Goal: Task Accomplishment & Management: Use online tool/utility

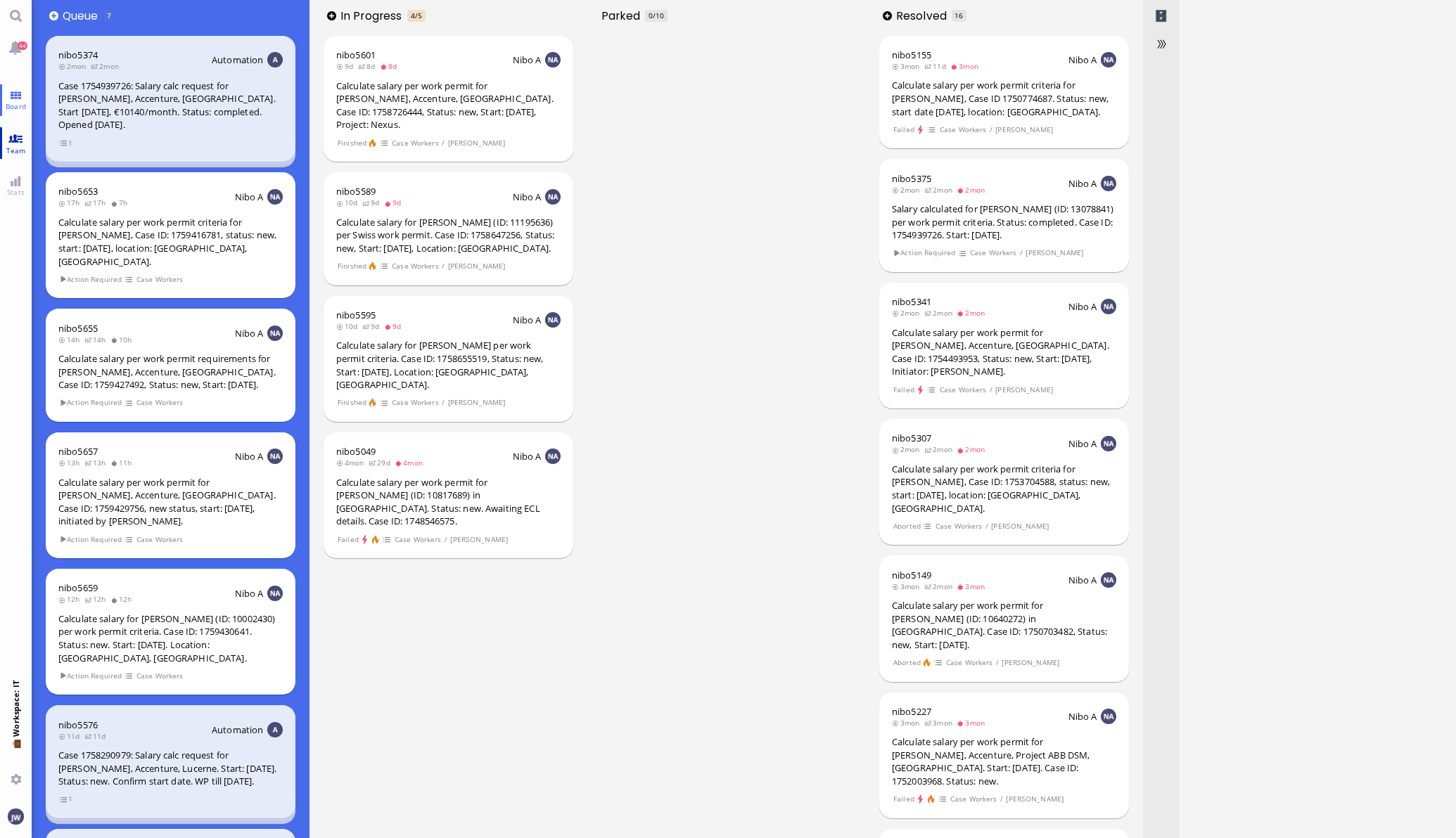
click at [16, 138] on link "Team" at bounding box center [15, 143] width 31 height 31
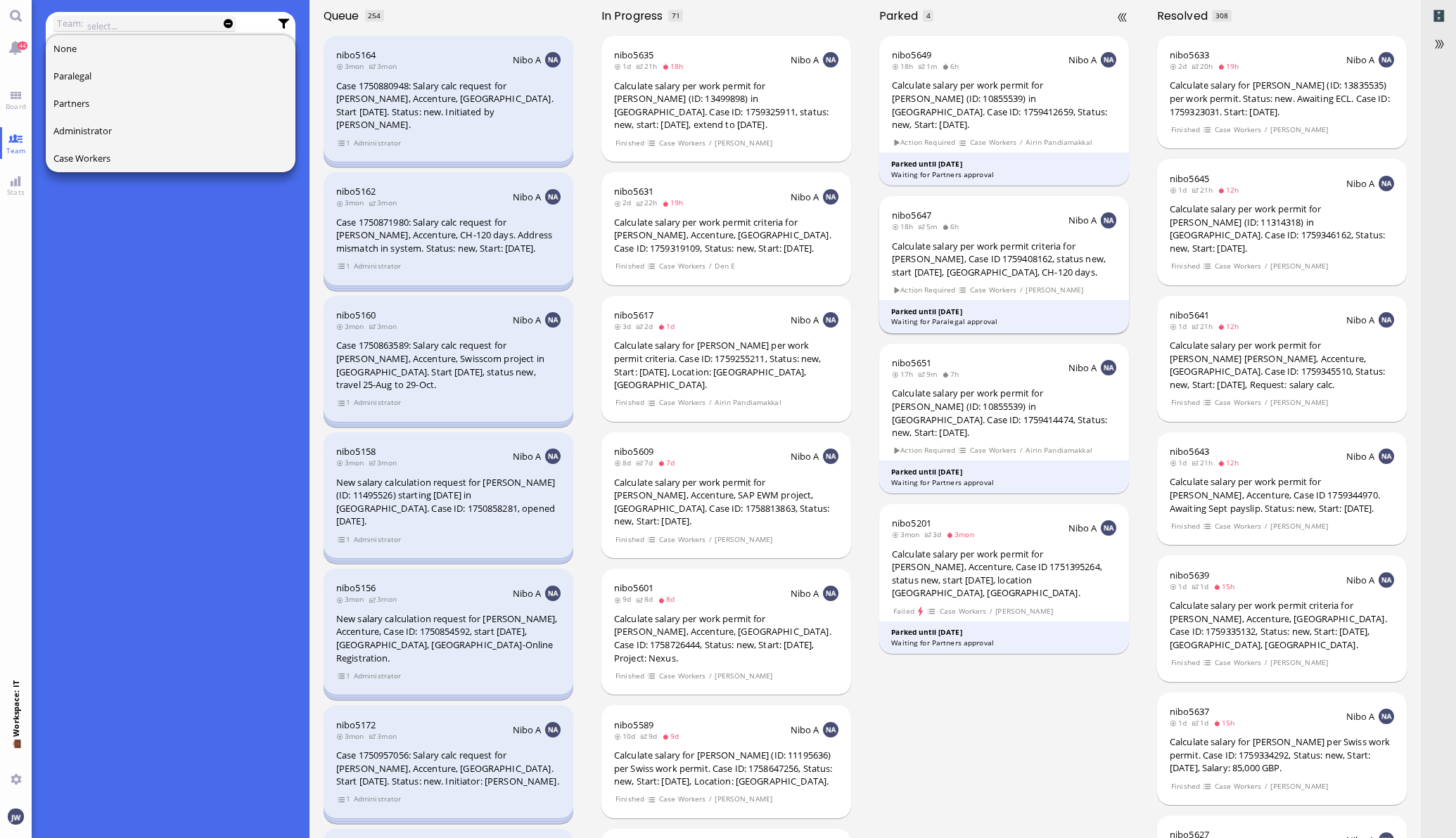
click at [997, 263] on div "Calculate salary per work permit criteria for [PERSON_NAME], Case ID 1759408162…" at bounding box center [1004, 260] width 225 height 40
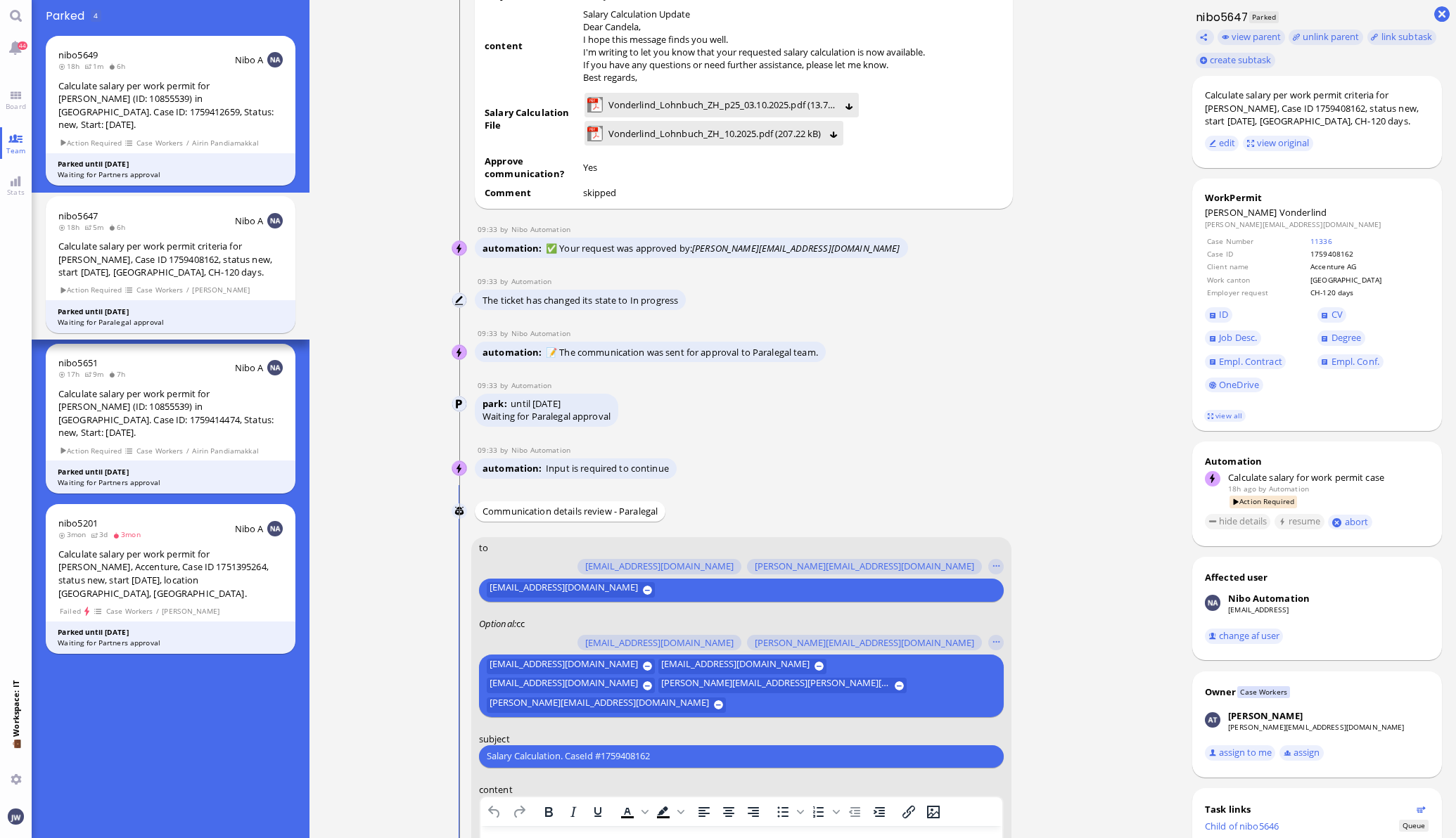
scroll to position [-615, 0]
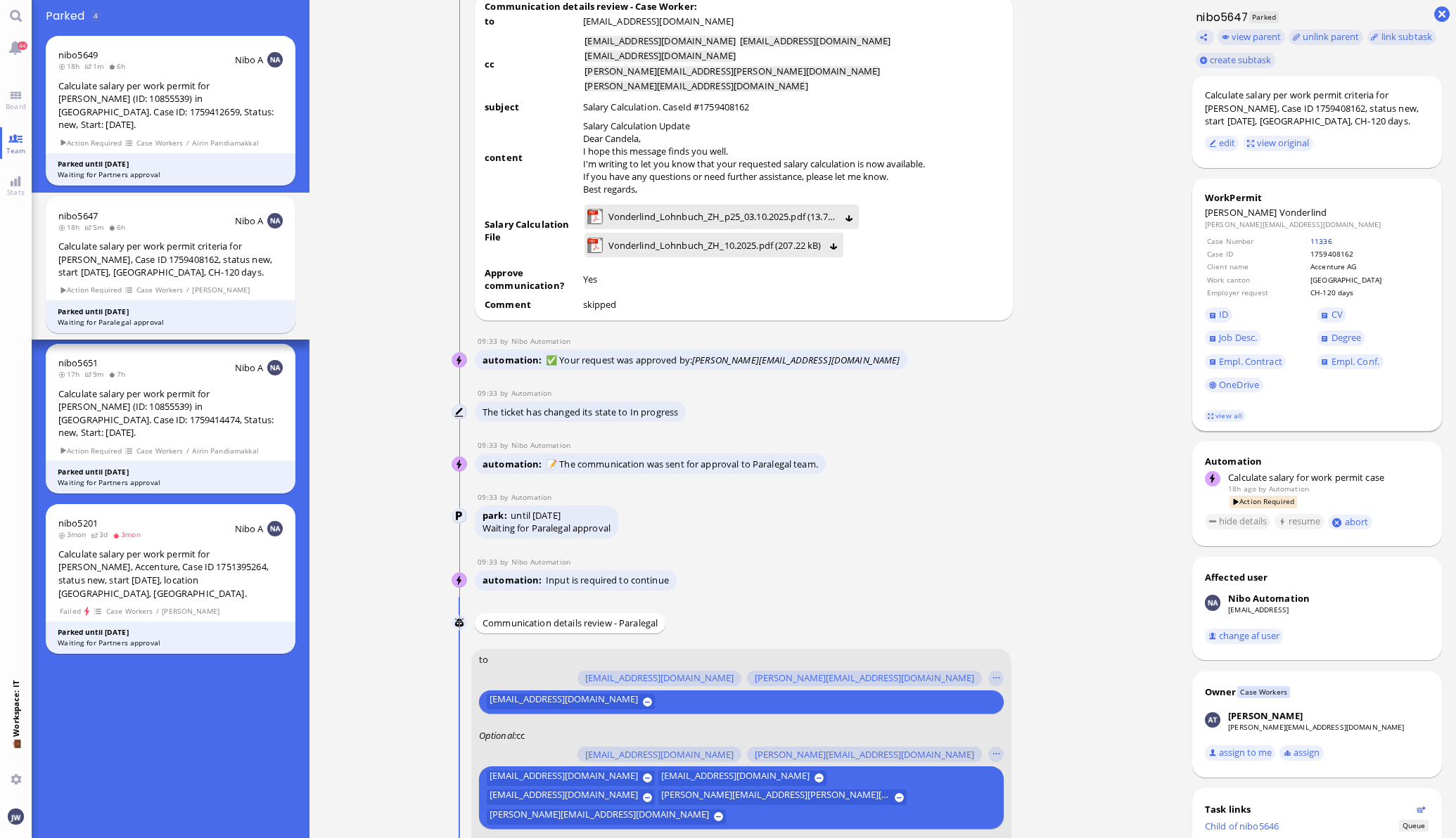
click at [1331, 239] on link "11336" at bounding box center [1321, 241] width 22 height 10
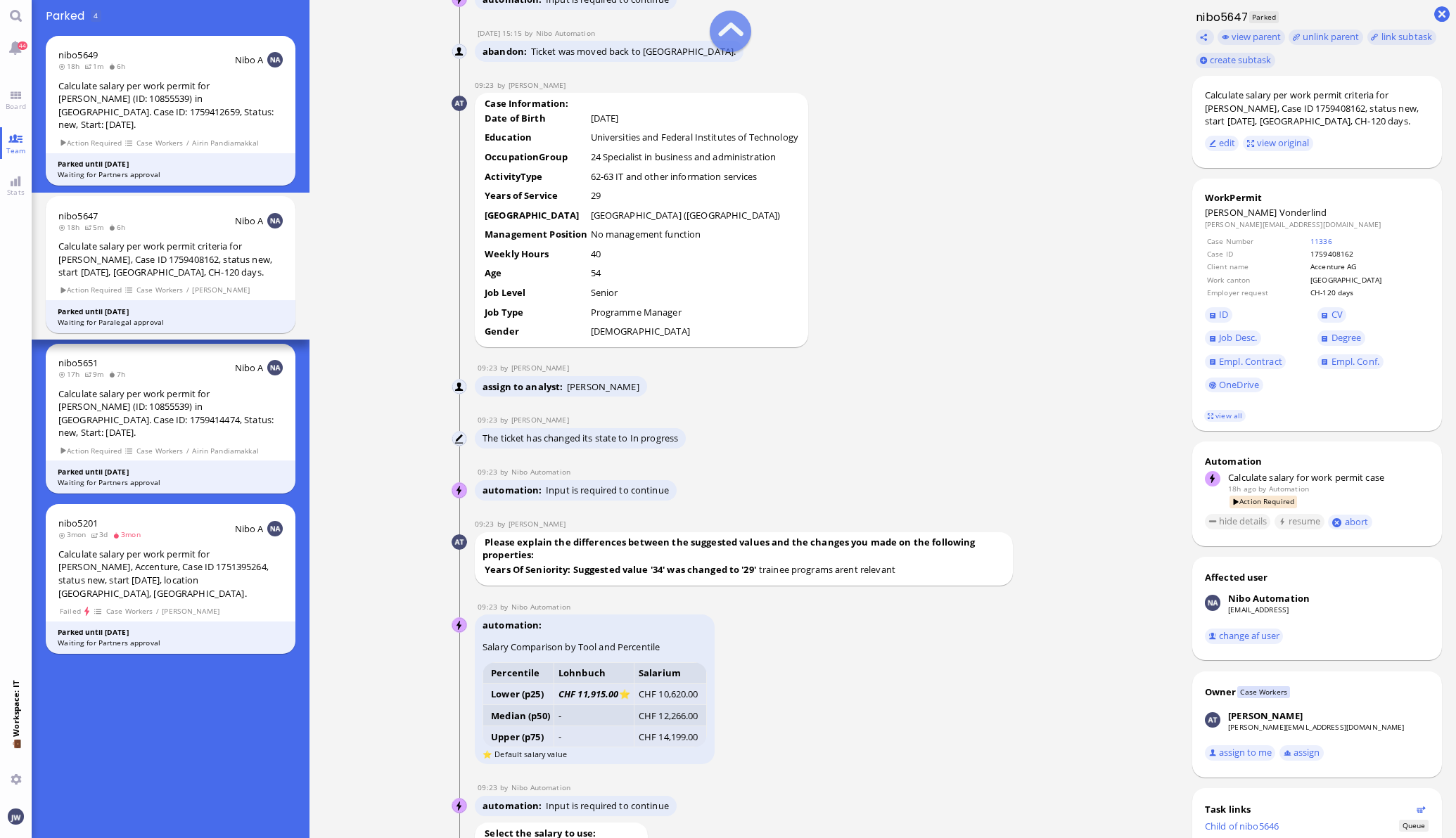
scroll to position [-1582, 0]
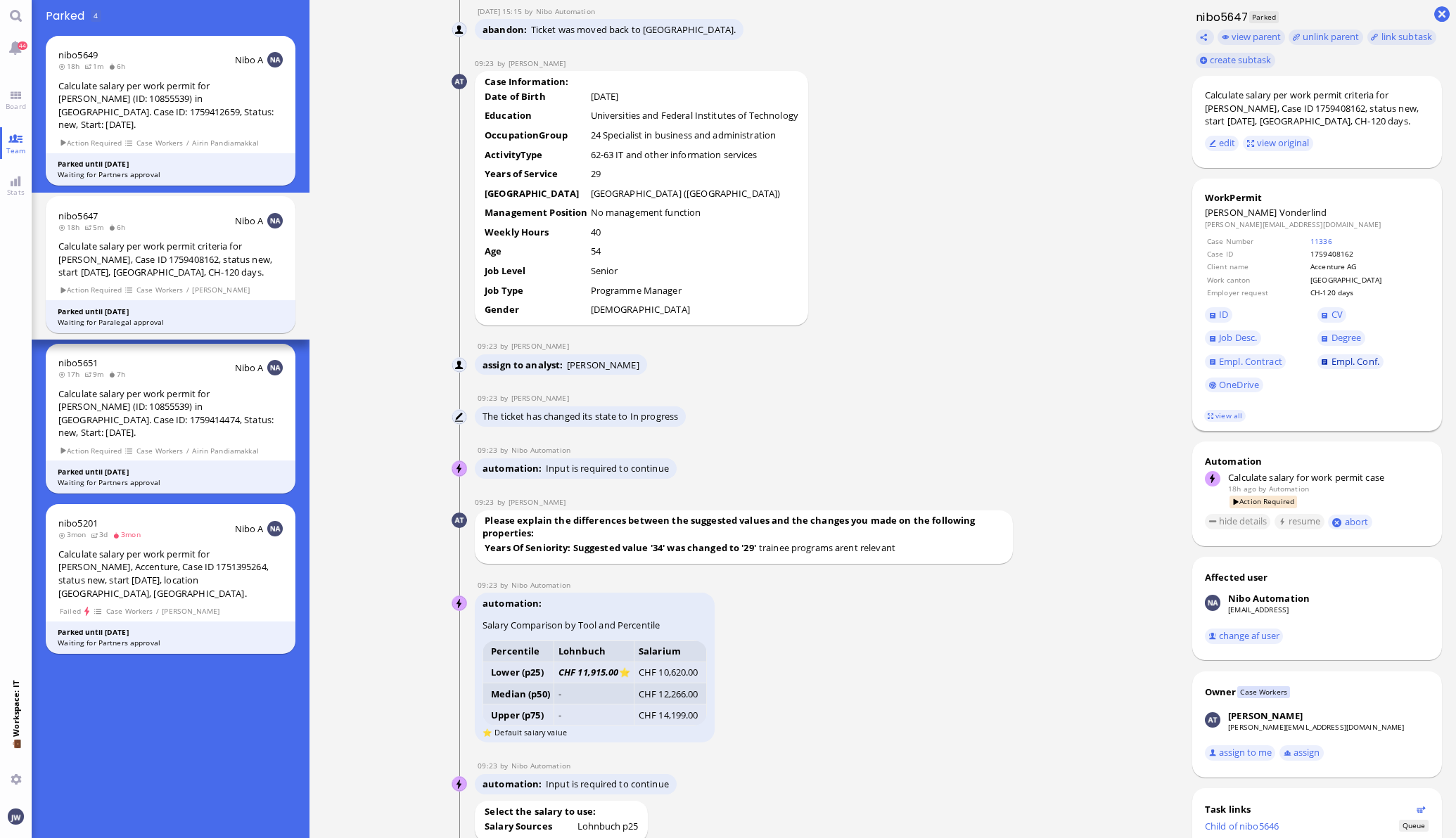
click at [1344, 359] on span "Empl. Conf." at bounding box center [1355, 361] width 48 height 12
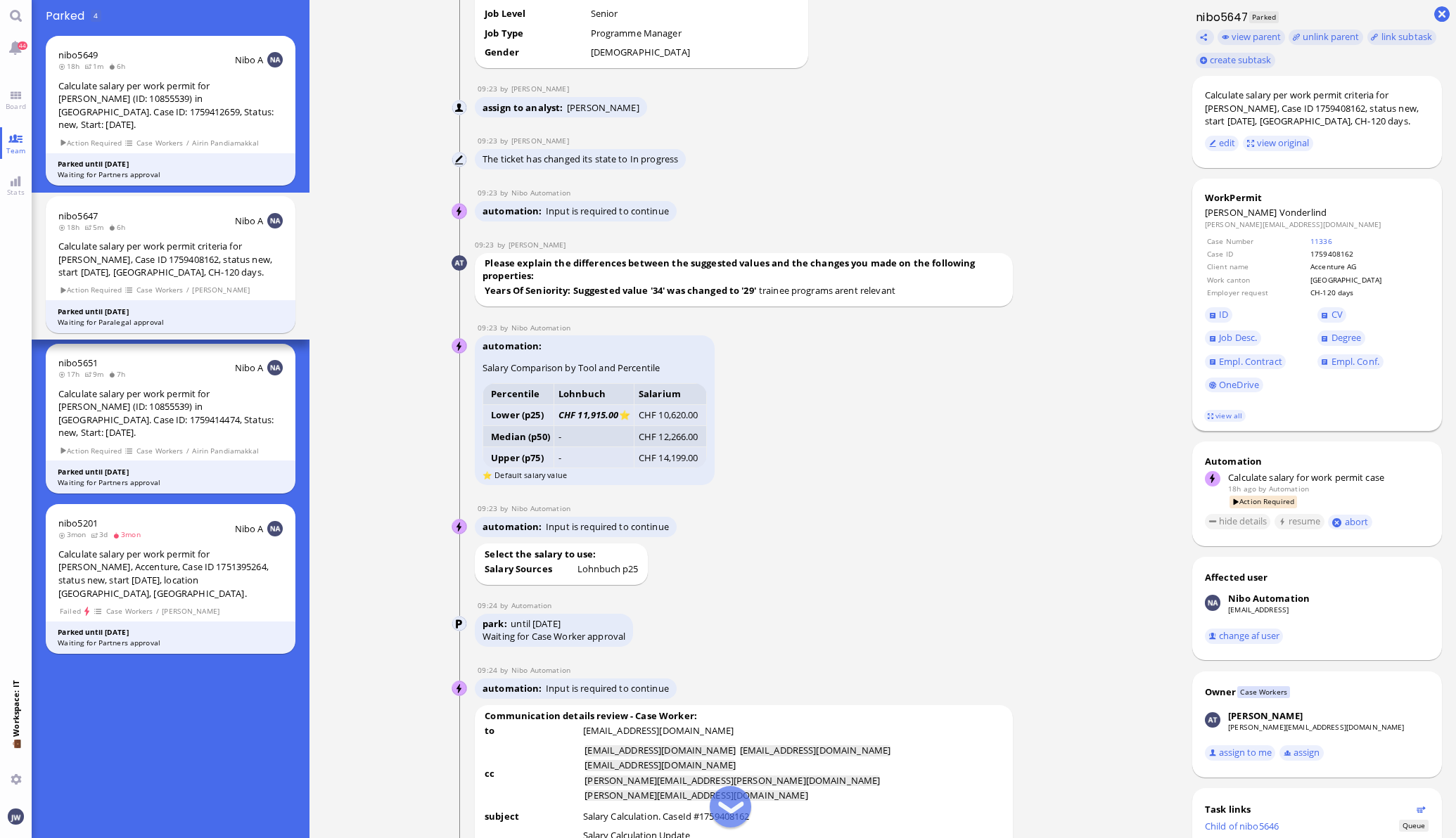
scroll to position [-1318, 0]
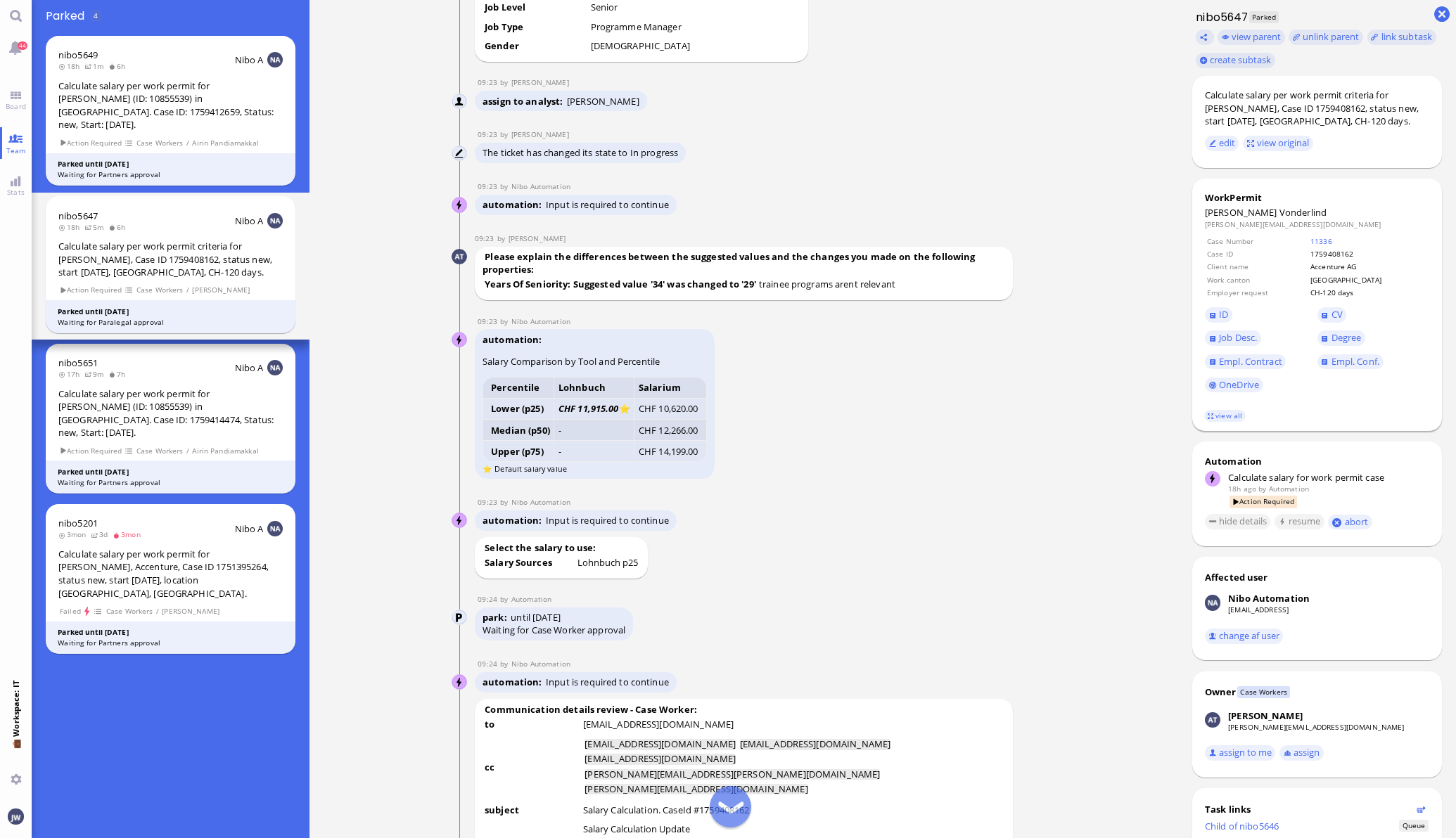
click at [1332, 307] on span "CV" at bounding box center [1374, 315] width 113 height 23
click at [1318, 315] on link "CV" at bounding box center [1332, 315] width 29 height 15
click at [1231, 334] on span "Job Desc." at bounding box center [1238, 337] width 38 height 12
click at [1336, 359] on span "Empl. Conf." at bounding box center [1355, 361] width 48 height 12
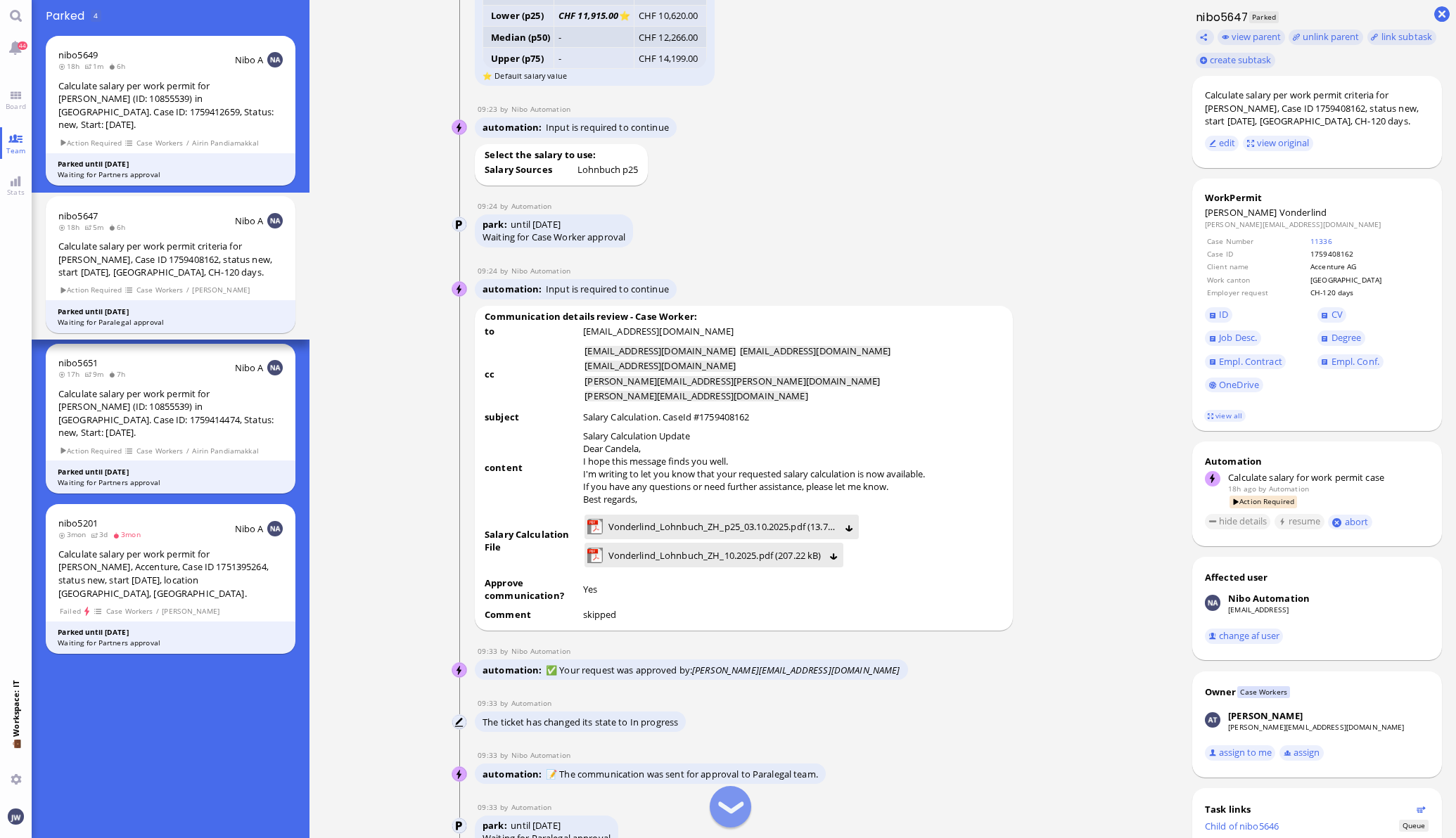
scroll to position [-879, 0]
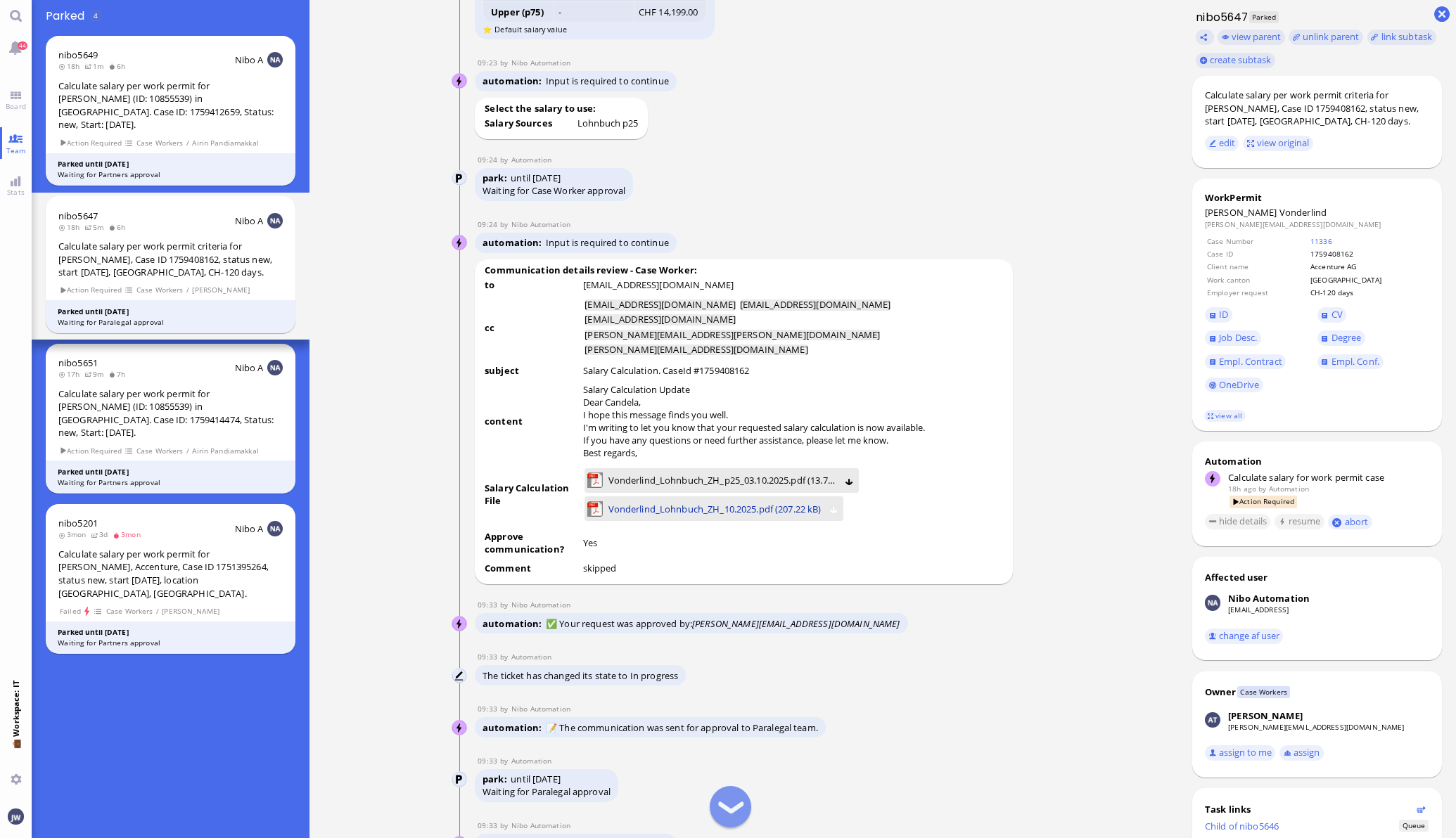
click at [736, 504] on span "Vonderlind_Lohnbuch_ZH_10.2025.pdf (207.22 kB)" at bounding box center [714, 509] width 213 height 15
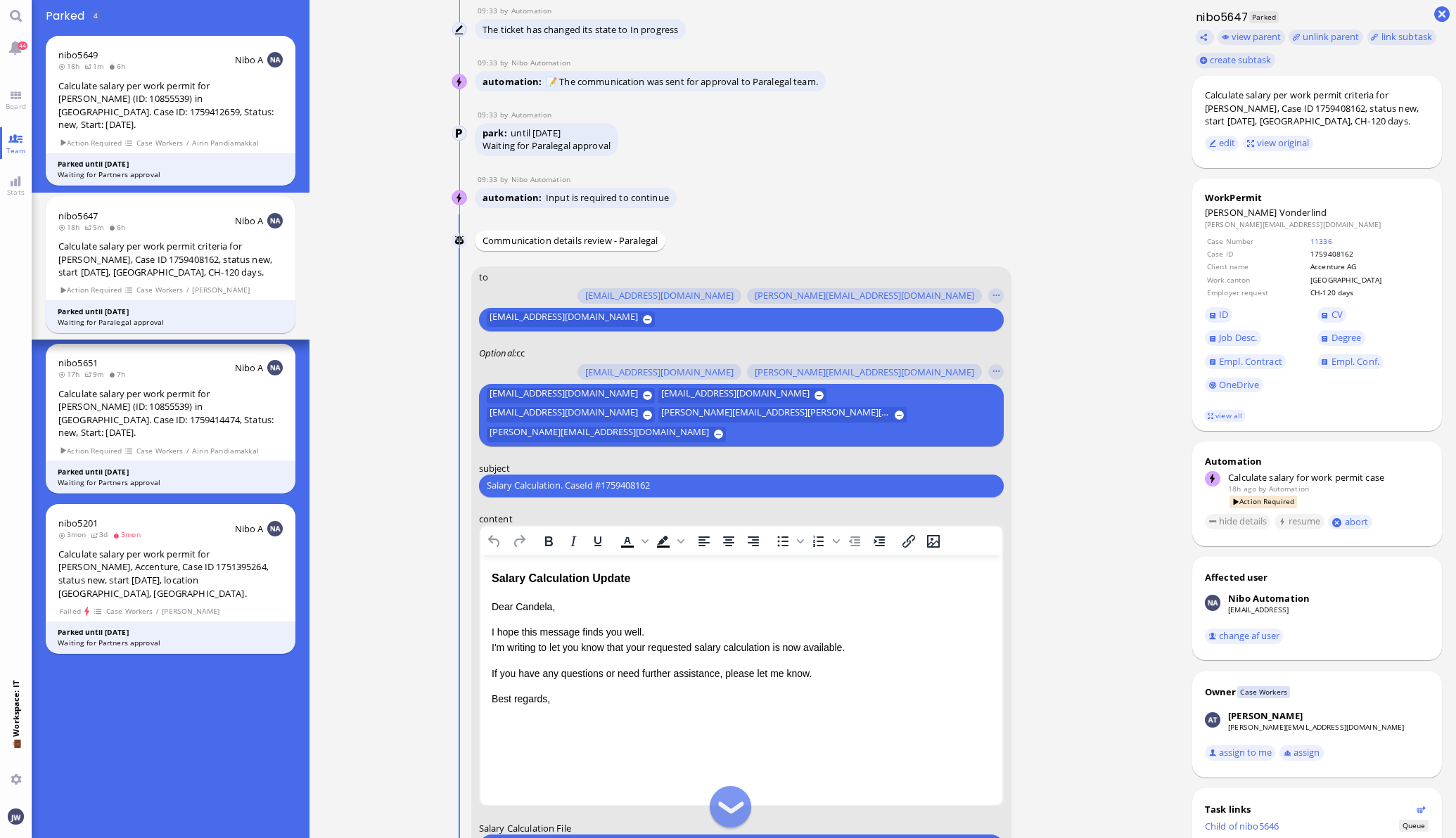
scroll to position [-87, 0]
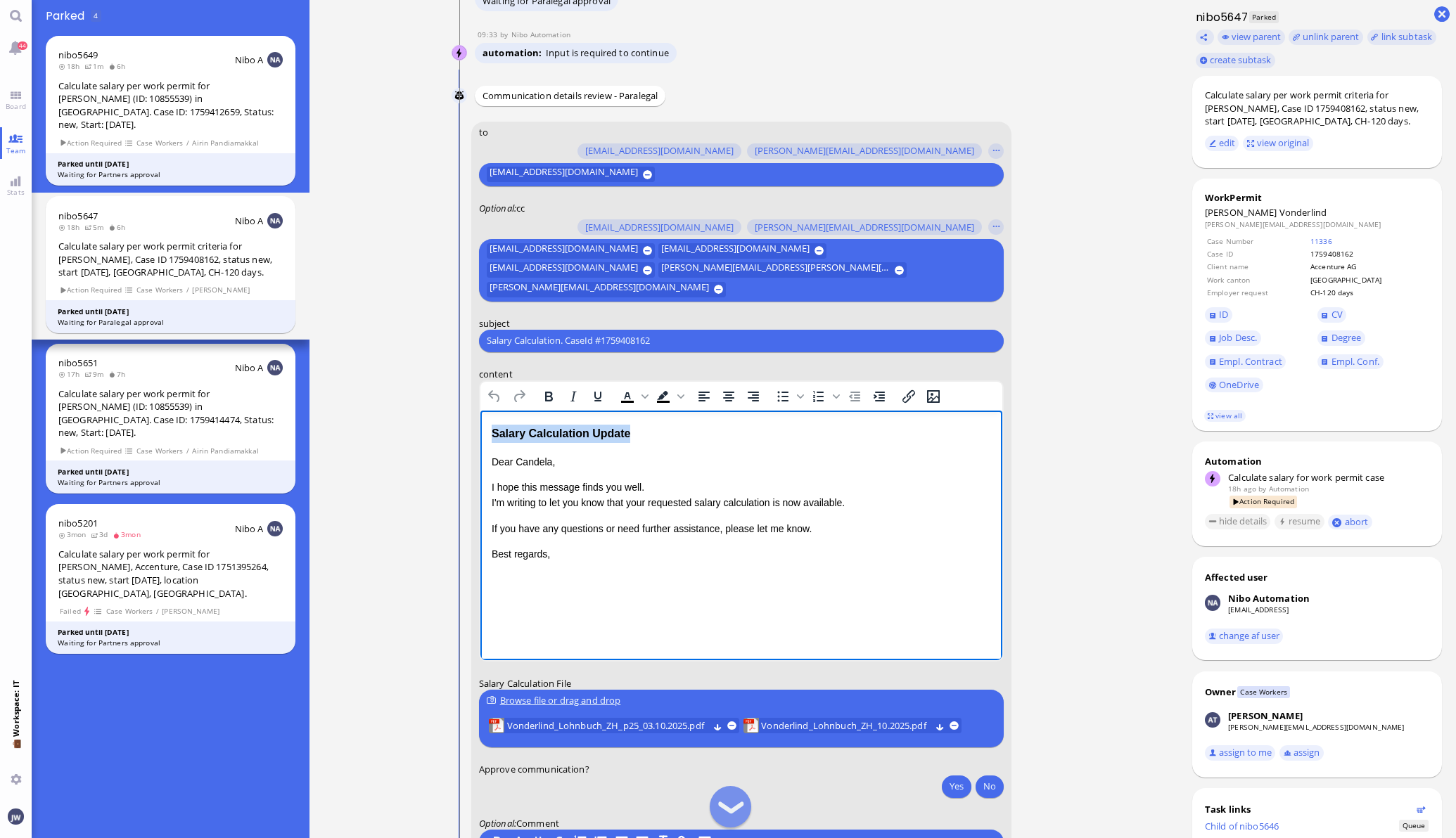
drag, startPoint x: 556, startPoint y: 430, endPoint x: 447, endPoint y: 437, distance: 109.2
click at [479, 437] on html "Salary Calculation Update Dear [PERSON_NAME], I hope this message finds you wel…" at bounding box center [740, 493] width 522 height 166
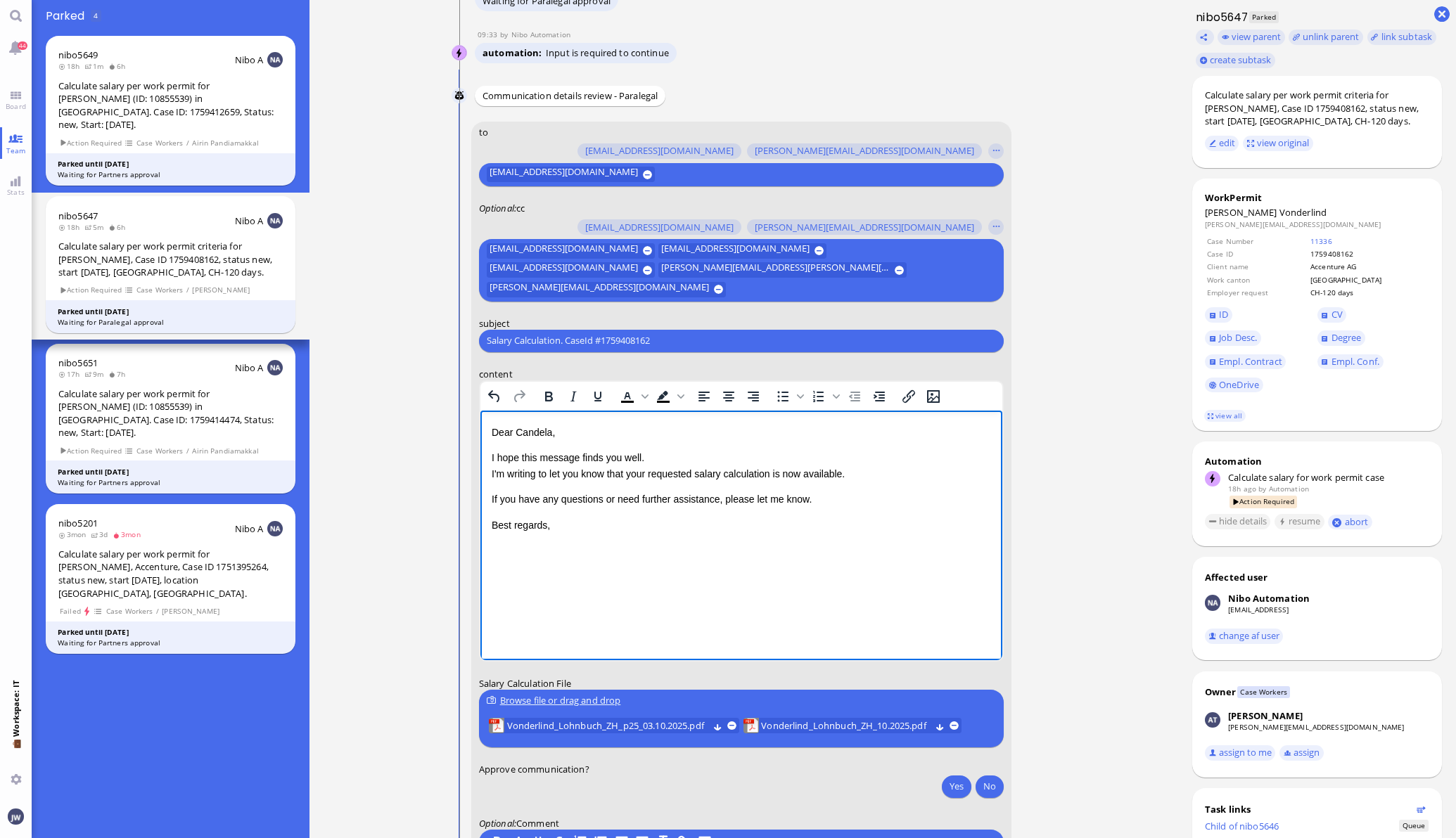
click at [599, 340] on input "Salary Calculation. CaseId #1759408162" at bounding box center [742, 340] width 509 height 15
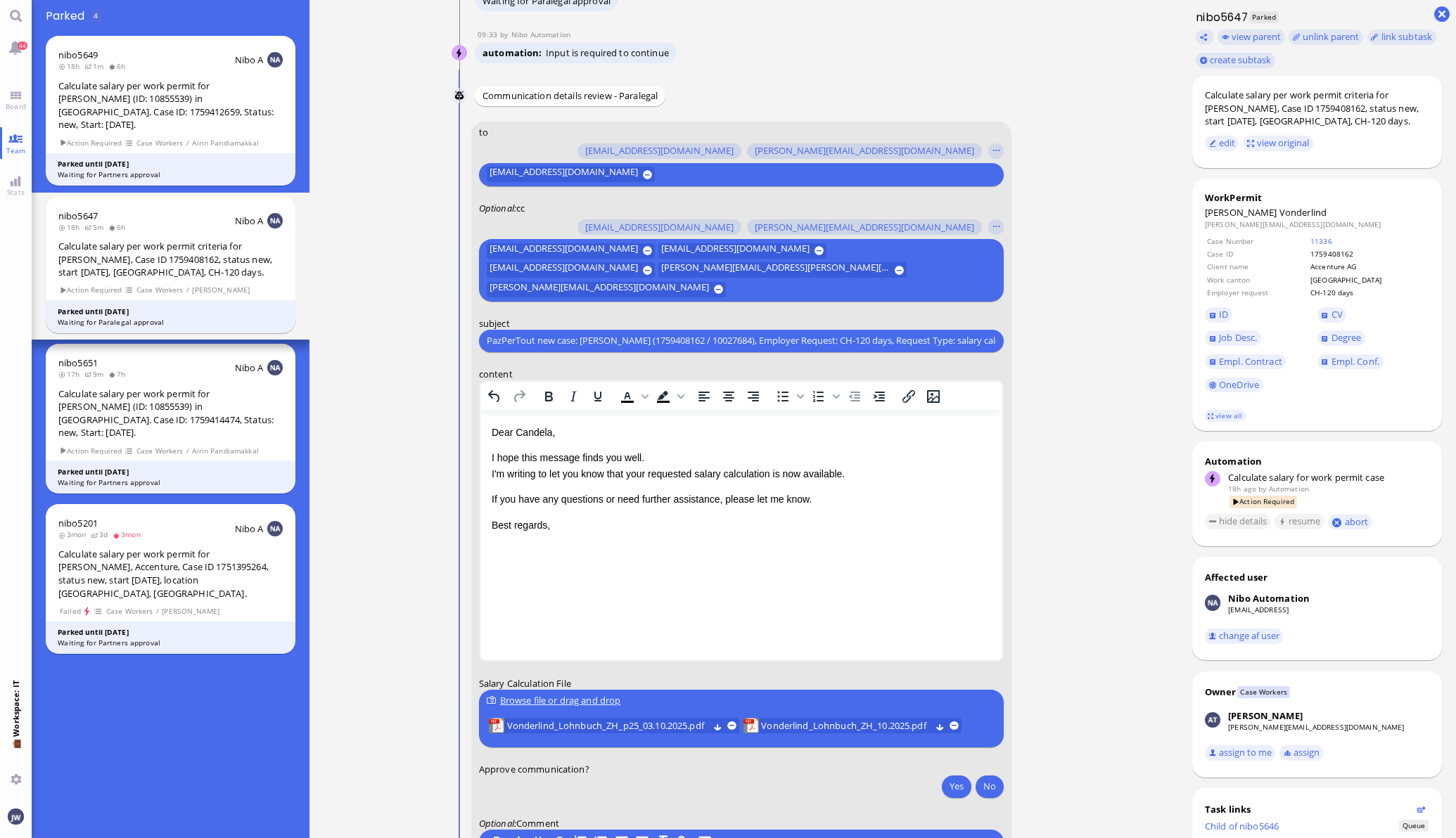
scroll to position [0, 53]
type input "PazPerTout new case: [PERSON_NAME] (1759408162 / 10027684), Employer Request: C…"
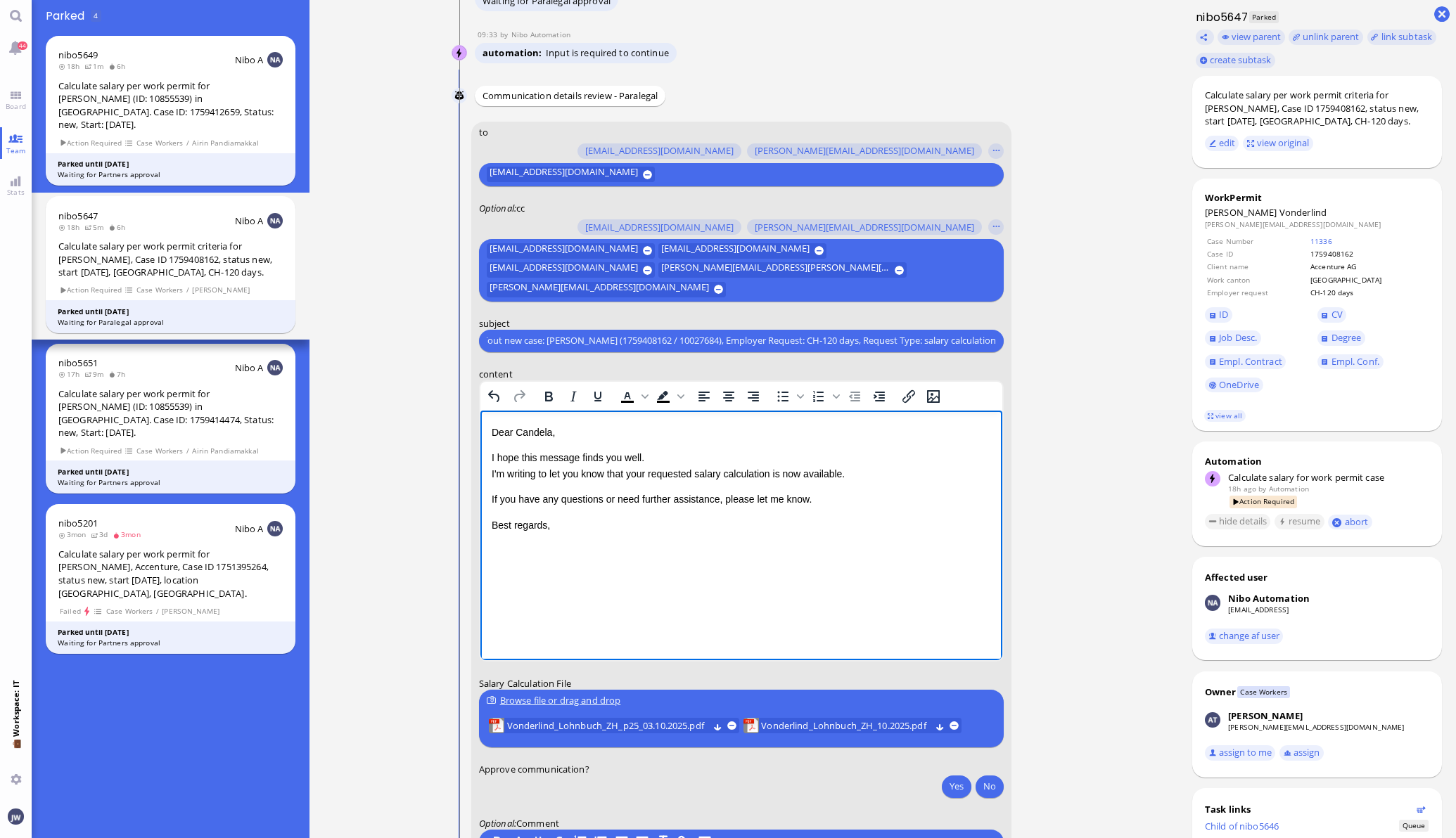
click at [646, 476] on p "I hope this message finds you well. I'm writing to let you know that your reque…" at bounding box center [741, 465] width 499 height 31
click at [648, 476] on p "I hope this message finds you well. I'm writing to let you know that your reque…" at bounding box center [741, 465] width 499 height 31
click at [643, 476] on p "I hope this message finds you well. I'm writing to let you know that your reque…" at bounding box center [741, 465] width 499 height 31
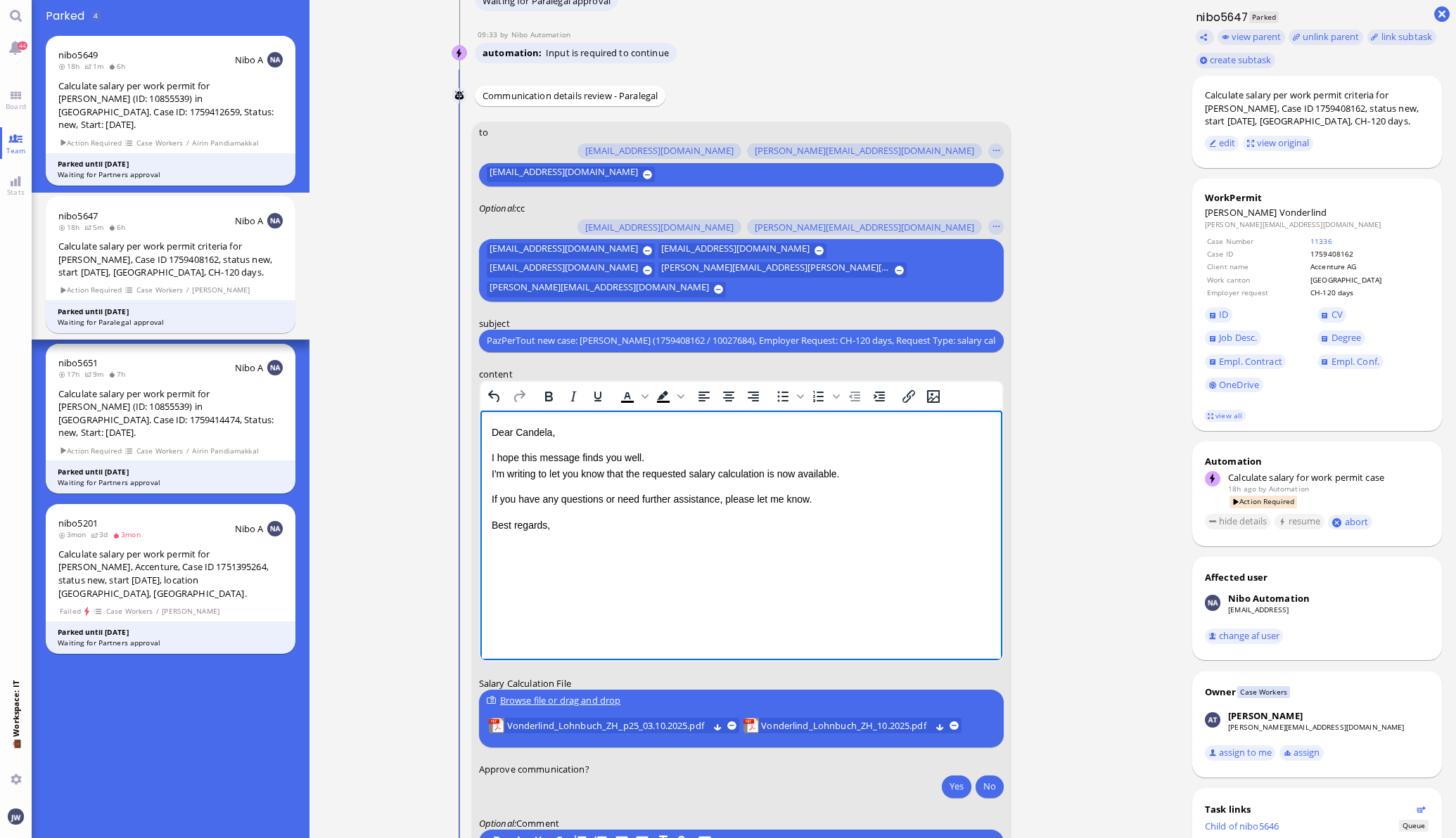
click at [769, 476] on p "I hope this message finds you well. I'm writing to let you know that the reques…" at bounding box center [741, 465] width 499 height 31
click at [772, 476] on p "I hope this message finds you well. I'm writing to let you know that the reques…" at bounding box center [741, 465] width 499 height 31
click at [810, 474] on p "I hope this message finds you well. I'm writing to let you know that the reques…" at bounding box center [741, 465] width 499 height 31
click at [1246, 219] on dt "[PERSON_NAME]" at bounding box center [1317, 212] width 225 height 12
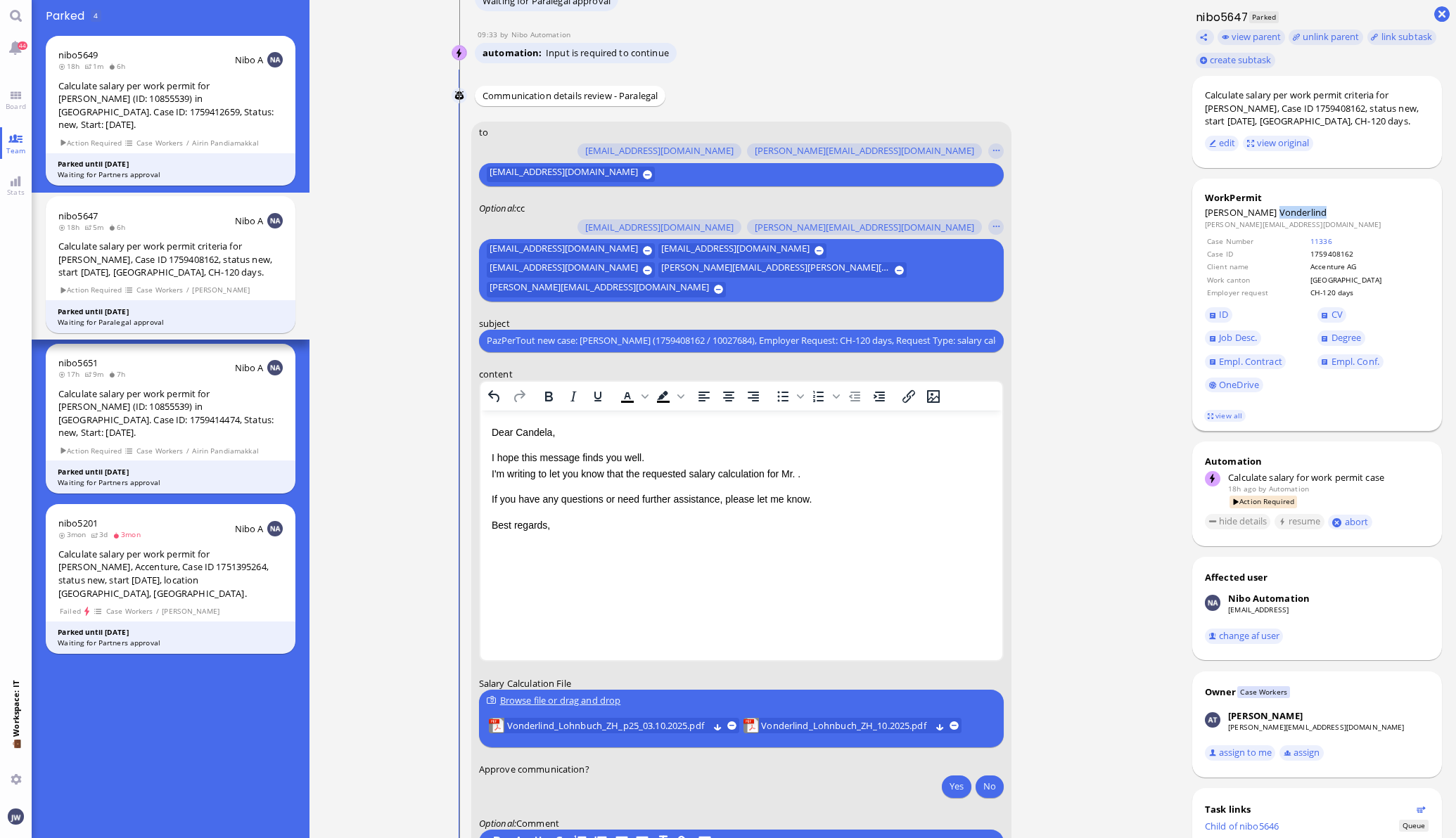
click at [1246, 219] on dt "[PERSON_NAME]" at bounding box center [1317, 212] width 225 height 12
copy span "Vonderlind"
click at [803, 475] on p "I hope this message finds you well. I'm writing to let you know that the reques…" at bounding box center [741, 465] width 499 height 31
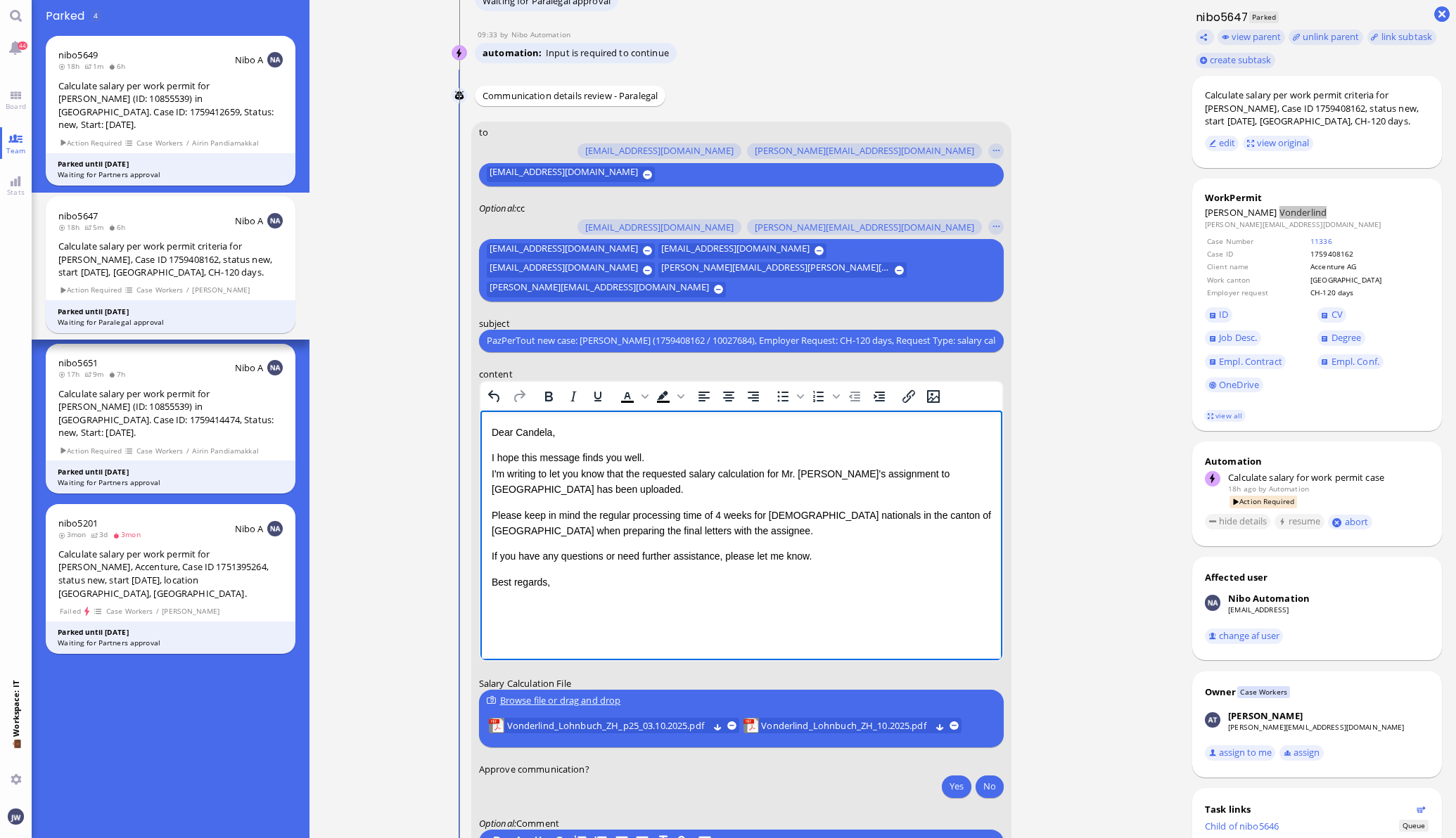
click at [862, 565] on div "Dear [PERSON_NAME], I hope this message finds you well. I'm writing to let you …" at bounding box center [741, 506] width 499 height 165
click at [853, 554] on p "If you have any questions or need further assistance, please let me know." at bounding box center [741, 555] width 499 height 15
click at [831, 595] on html "Dear [PERSON_NAME], I hope this message finds you well. I'm writing to let you …" at bounding box center [740, 506] width 522 height 193
click at [836, 552] on p "If you have any questions or need further assistance, please let me know." at bounding box center [741, 555] width 499 height 15
click at [855, 603] on html "Dear [PERSON_NAME], I hope this message finds you well. I'm writing to let you …" at bounding box center [740, 506] width 522 height 193
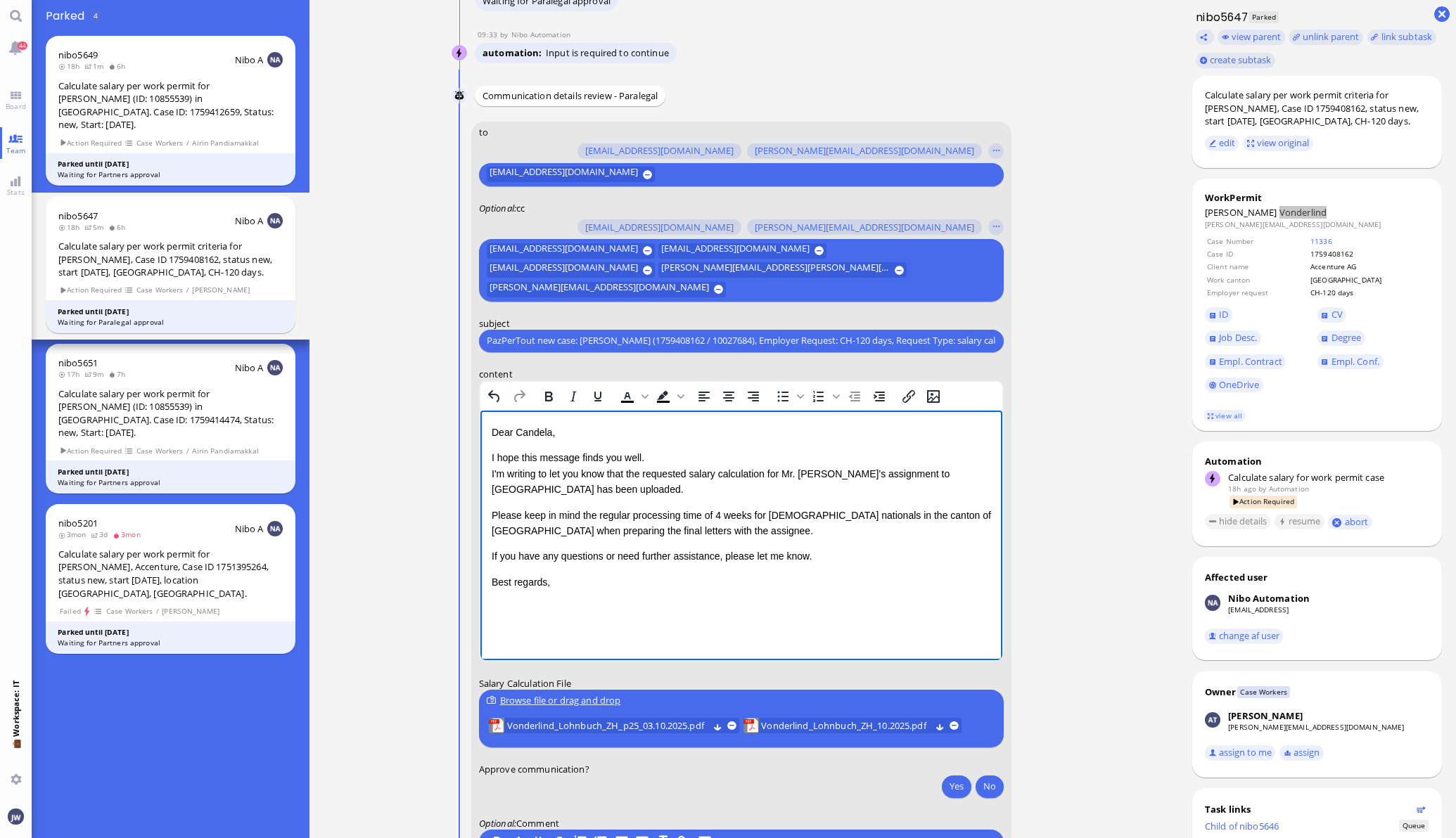
click at [853, 550] on p "If you have any questions or need further assistance, please let me know." at bounding box center [741, 555] width 499 height 15
click at [954, 787] on button "Yes" at bounding box center [957, 786] width 29 height 23
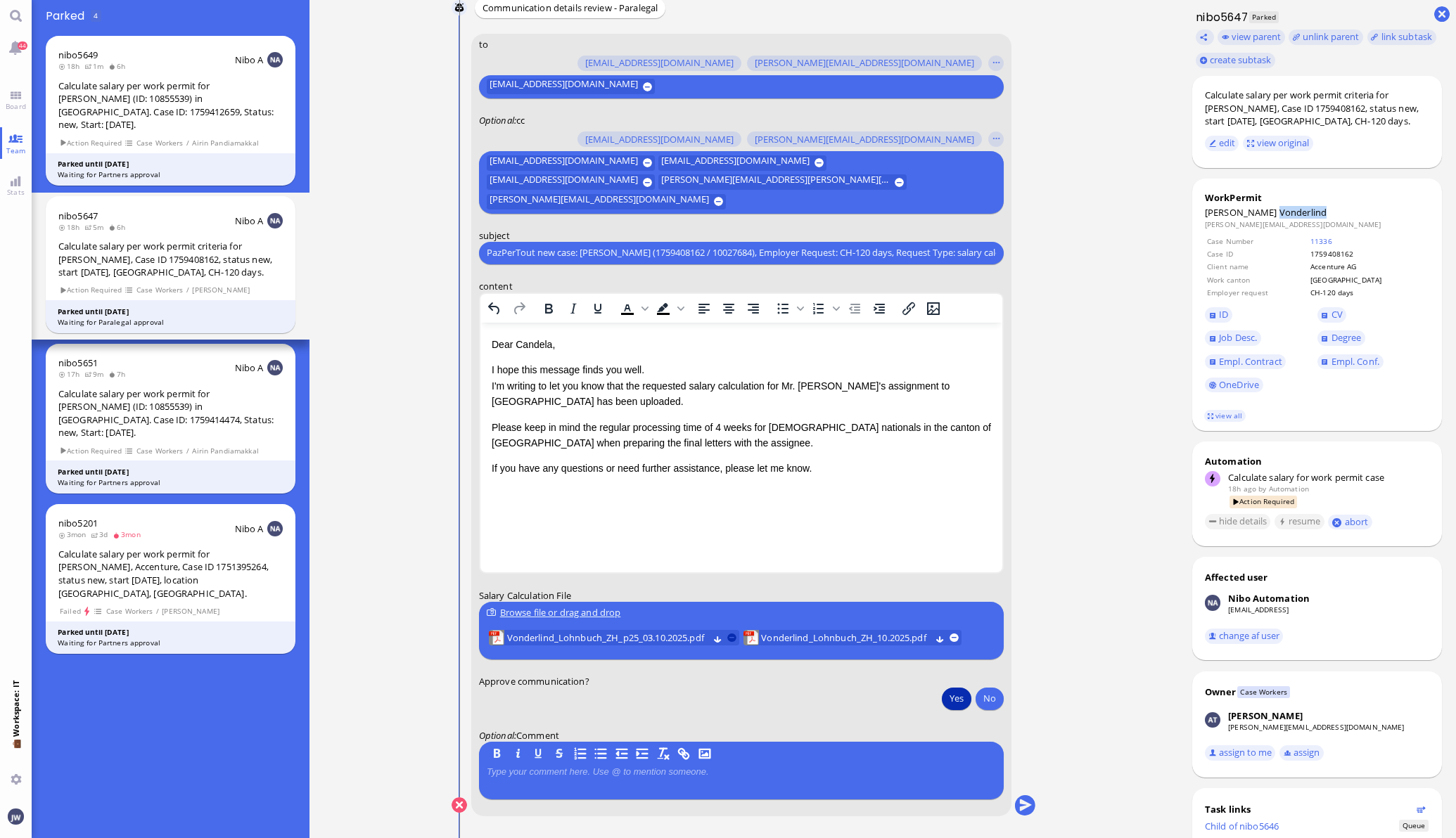
click at [728, 636] on button at bounding box center [732, 637] width 9 height 9
click at [1020, 798] on button "submit" at bounding box center [1025, 806] width 21 height 21
